Goal: Navigation & Orientation: Find specific page/section

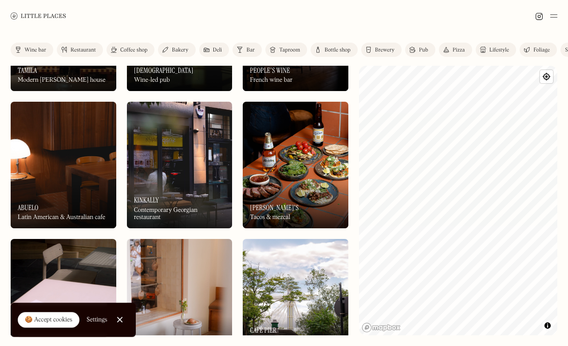
scroll to position [2712, 0]
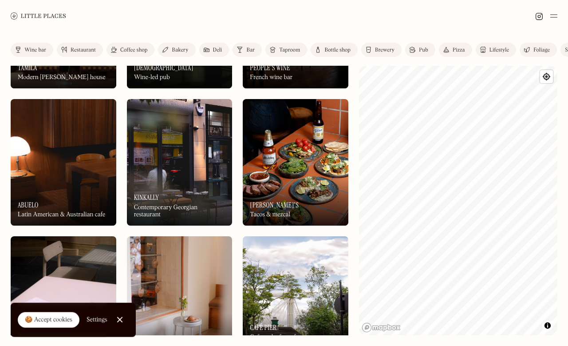
click at [45, 186] on div "On Our Radar Abuelo Latin American & Australian cafe" at bounding box center [64, 201] width 106 height 49
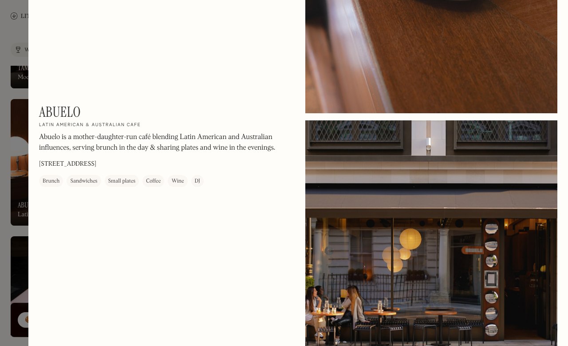
scroll to position [623, 0]
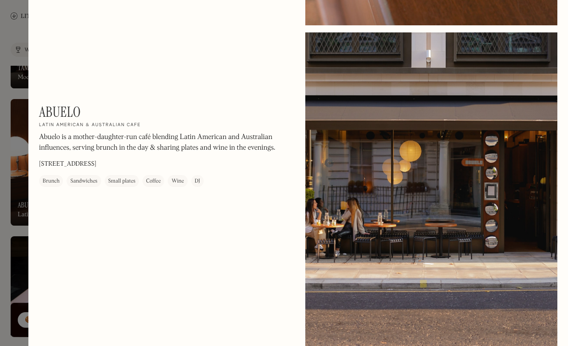
drag, startPoint x: 0, startPoint y: 246, endPoint x: 0, endPoint y: 221, distance: 24.9
click at [0, 246] on div at bounding box center [284, 173] width 568 height 346
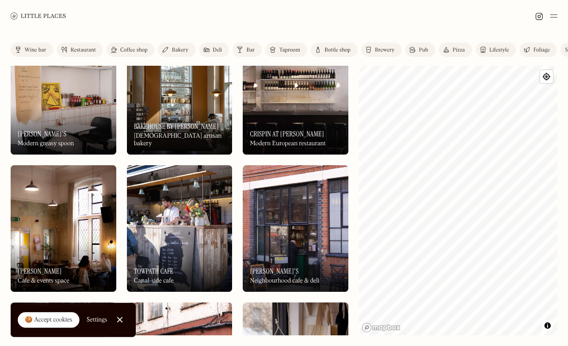
scroll to position [3743, 0]
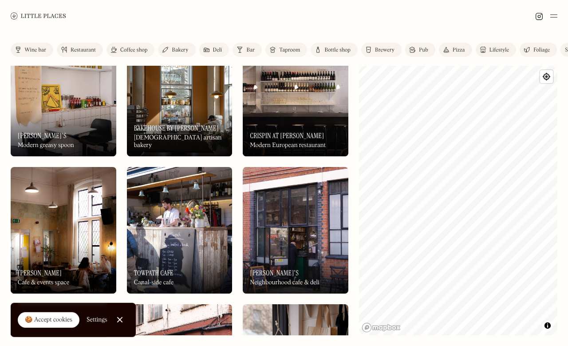
click at [195, 115] on div "On Our Radar Bakehouse by Signorelli Italian artisan bakery" at bounding box center [180, 131] width 106 height 49
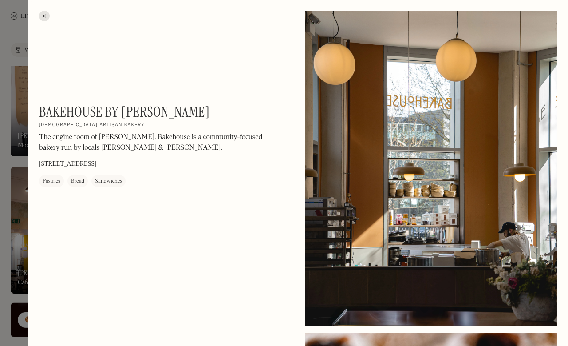
click at [44, 12] on div at bounding box center [44, 16] width 11 height 11
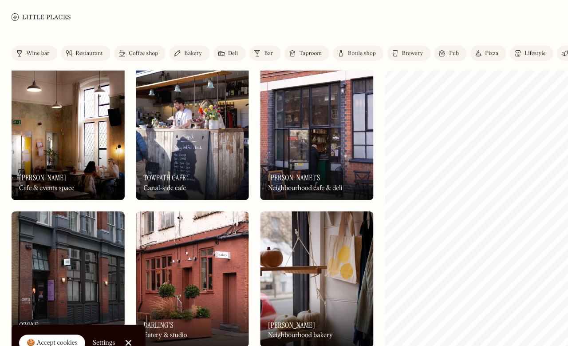
scroll to position [3852, 0]
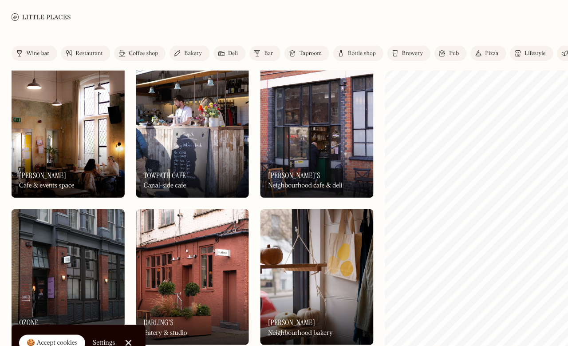
click at [289, 135] on div "On Our Radar Ciro's Neighbourhood cafe & deli" at bounding box center [296, 159] width 106 height 49
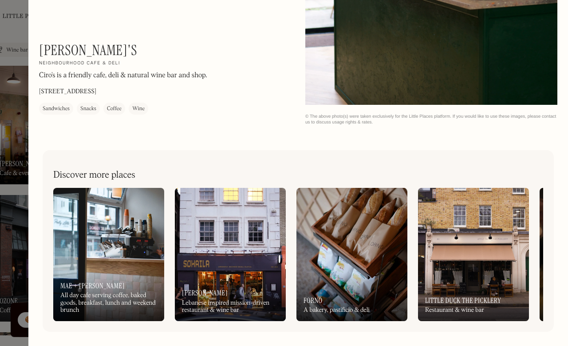
scroll to position [866, 0]
click at [0, 195] on div at bounding box center [284, 173] width 568 height 346
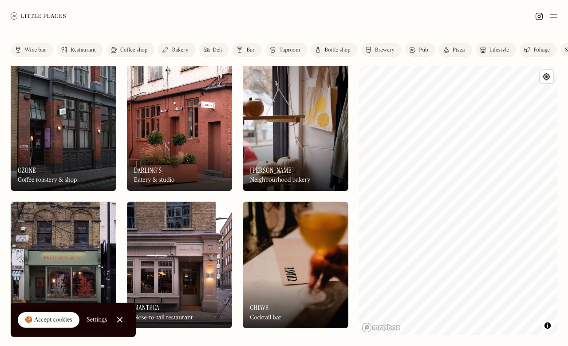
scroll to position [3983, 0]
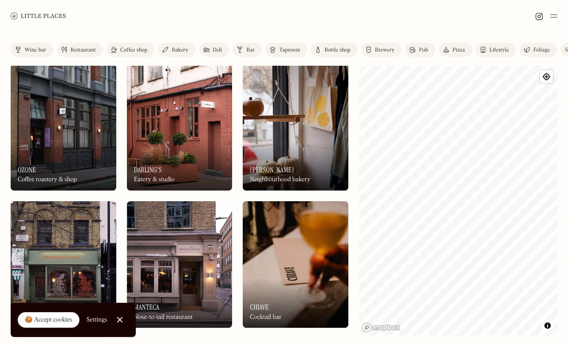
click at [311, 100] on img at bounding box center [296, 127] width 106 height 127
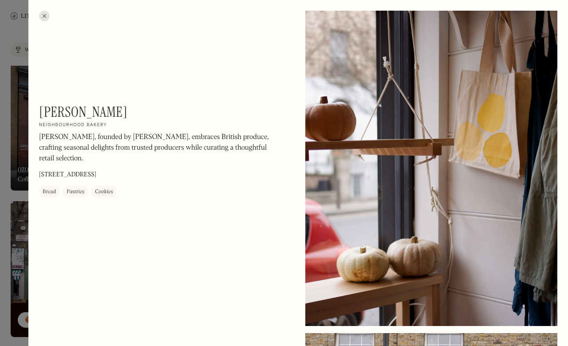
scroll to position [28, 0]
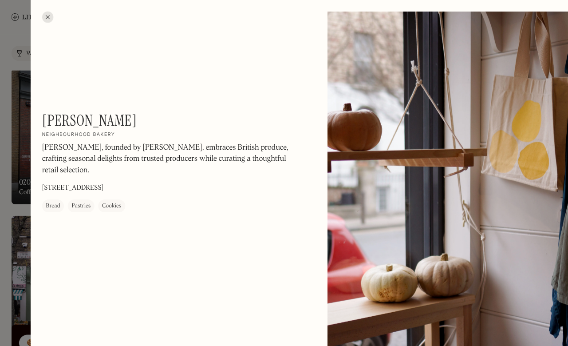
click at [0, 147] on div at bounding box center [284, 173] width 568 height 346
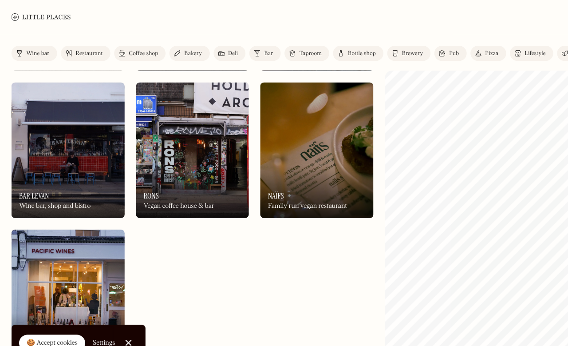
scroll to position [4381, 0]
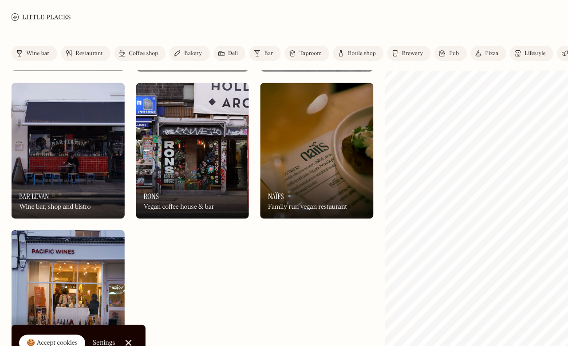
click at [170, 345] on div "Next" at bounding box center [176, 349] width 13 height 9
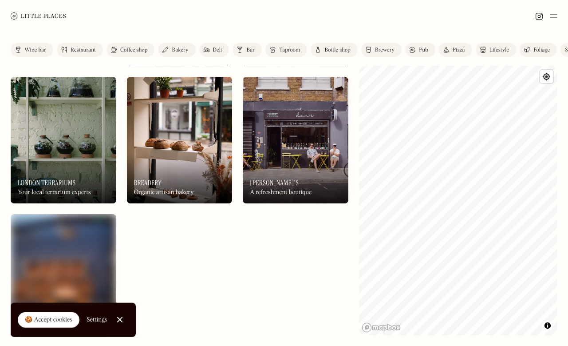
scroll to position [4381, 0]
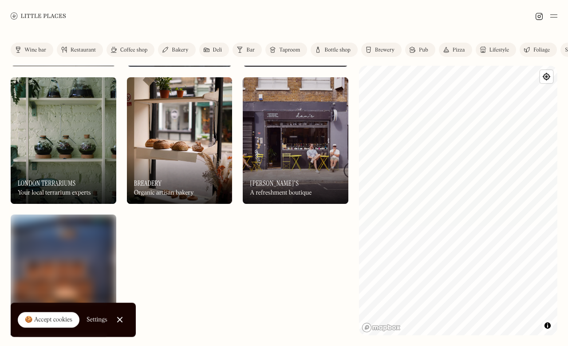
click at [217, 345] on icon "Next Page" at bounding box center [216, 349] width 5 height 5
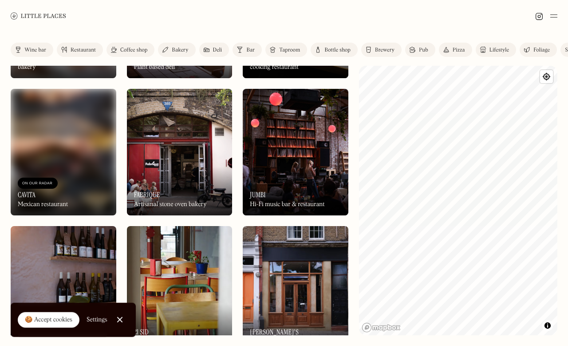
scroll to position [622, 0]
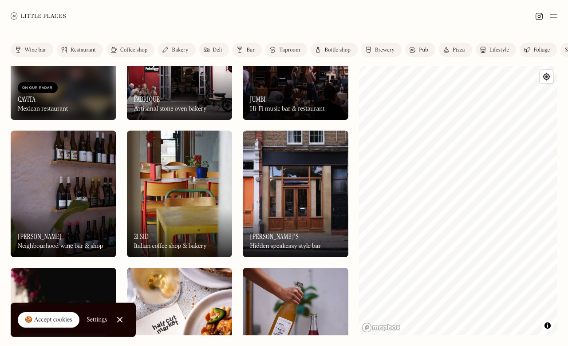
click at [129, 48] on div "Coffee shop" at bounding box center [133, 50] width 27 height 5
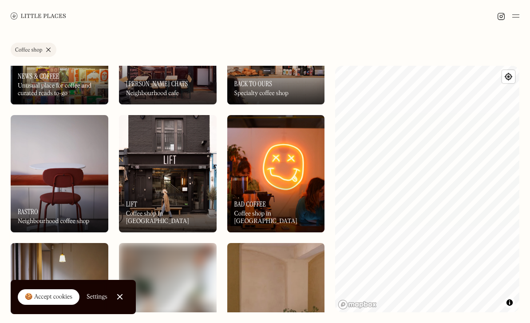
click at [50, 50] on link "Coffee shop" at bounding box center [34, 50] width 46 height 14
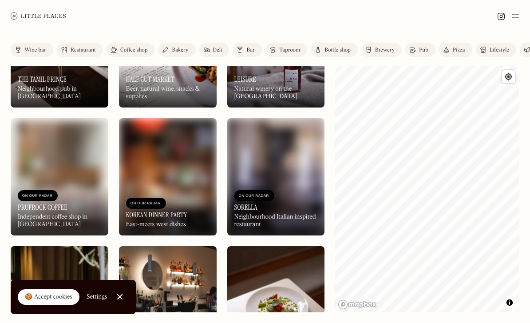
scroll to position [838, 0]
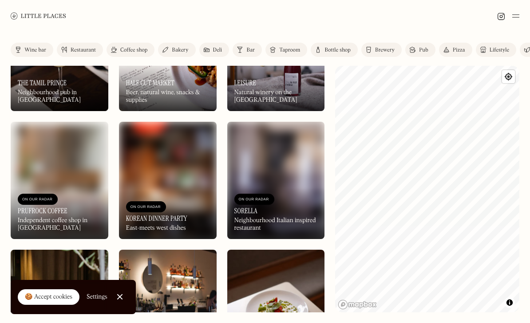
click at [178, 48] on div "Bakery" at bounding box center [180, 50] width 16 height 5
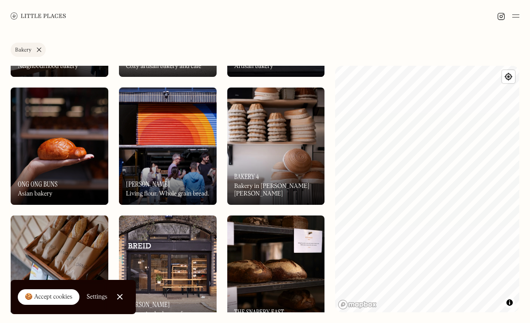
scroll to position [243, 0]
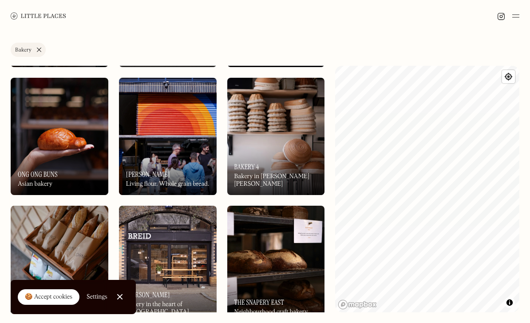
click at [147, 123] on img at bounding box center [168, 136] width 98 height 117
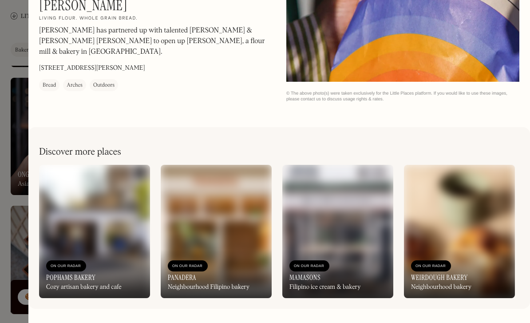
scroll to position [519, 0]
click at [4, 161] on div at bounding box center [265, 161] width 530 height 323
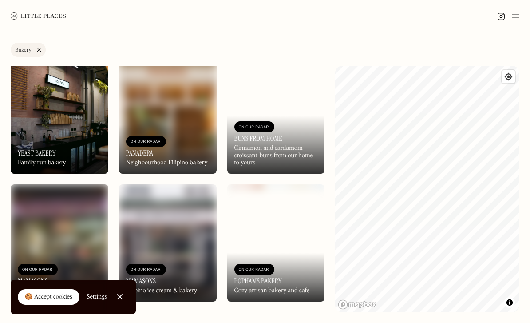
scroll to position [1030, 0]
